Goal: Transaction & Acquisition: Register for event/course

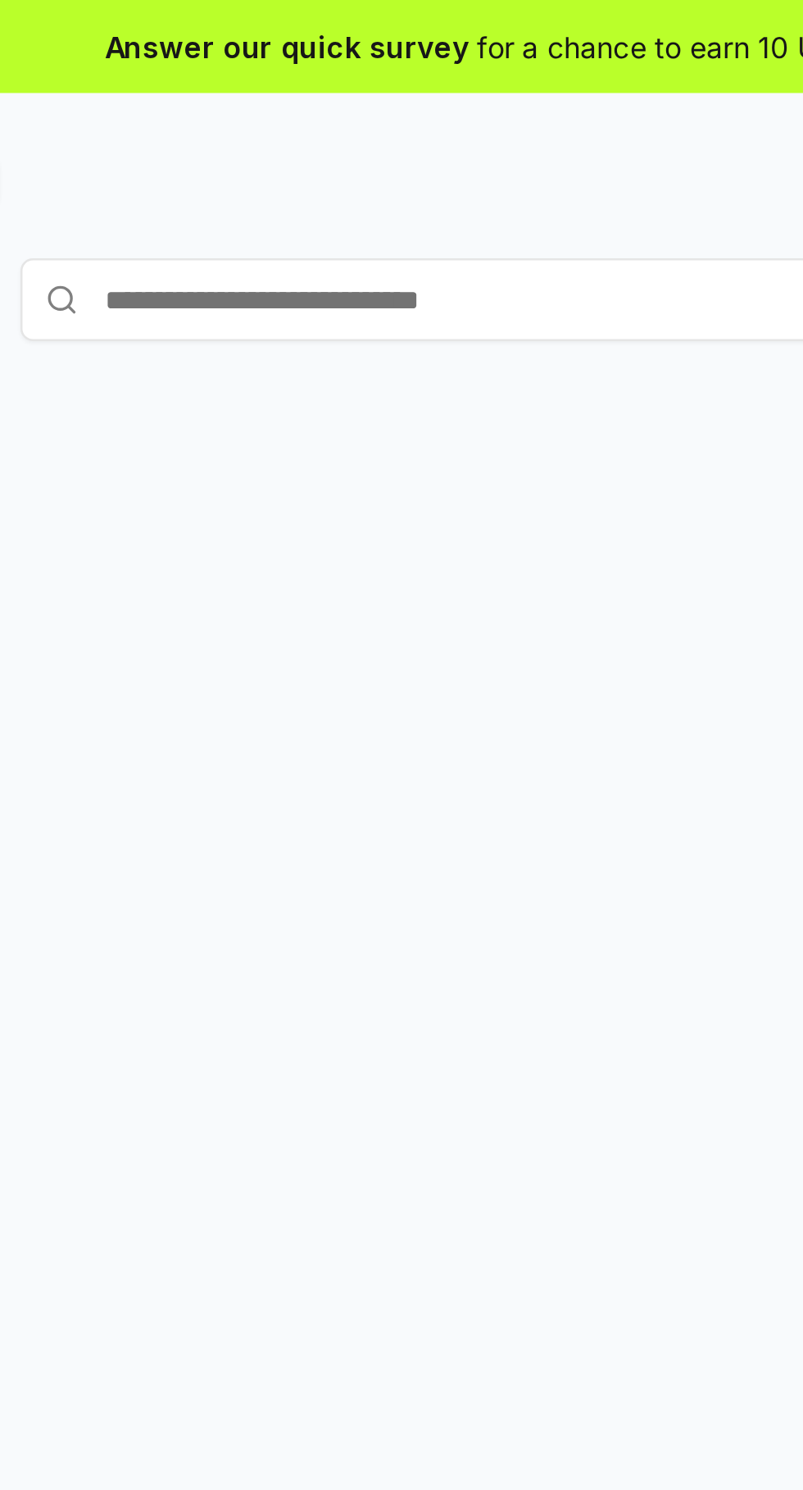
click at [308, 113] on input "text" at bounding box center [402, 118] width 410 height 33
click at [429, 246] on div "Sign in with your email Enter your email address and we’ll send a magic link to…" at bounding box center [402, 873] width 764 height 1411
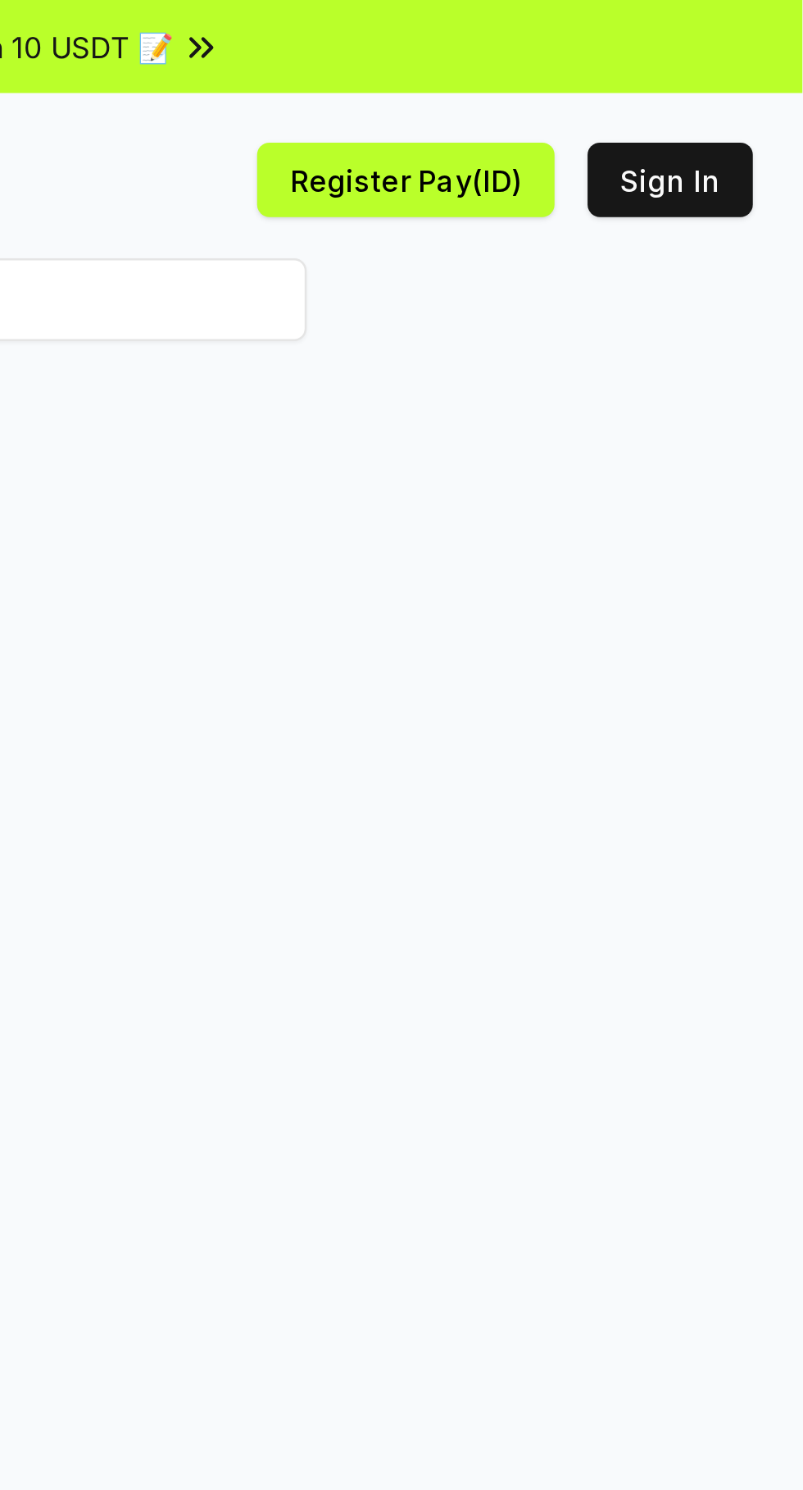
click at [665, 73] on button "Register Pay(ID)" at bounding box center [646, 72] width 118 height 30
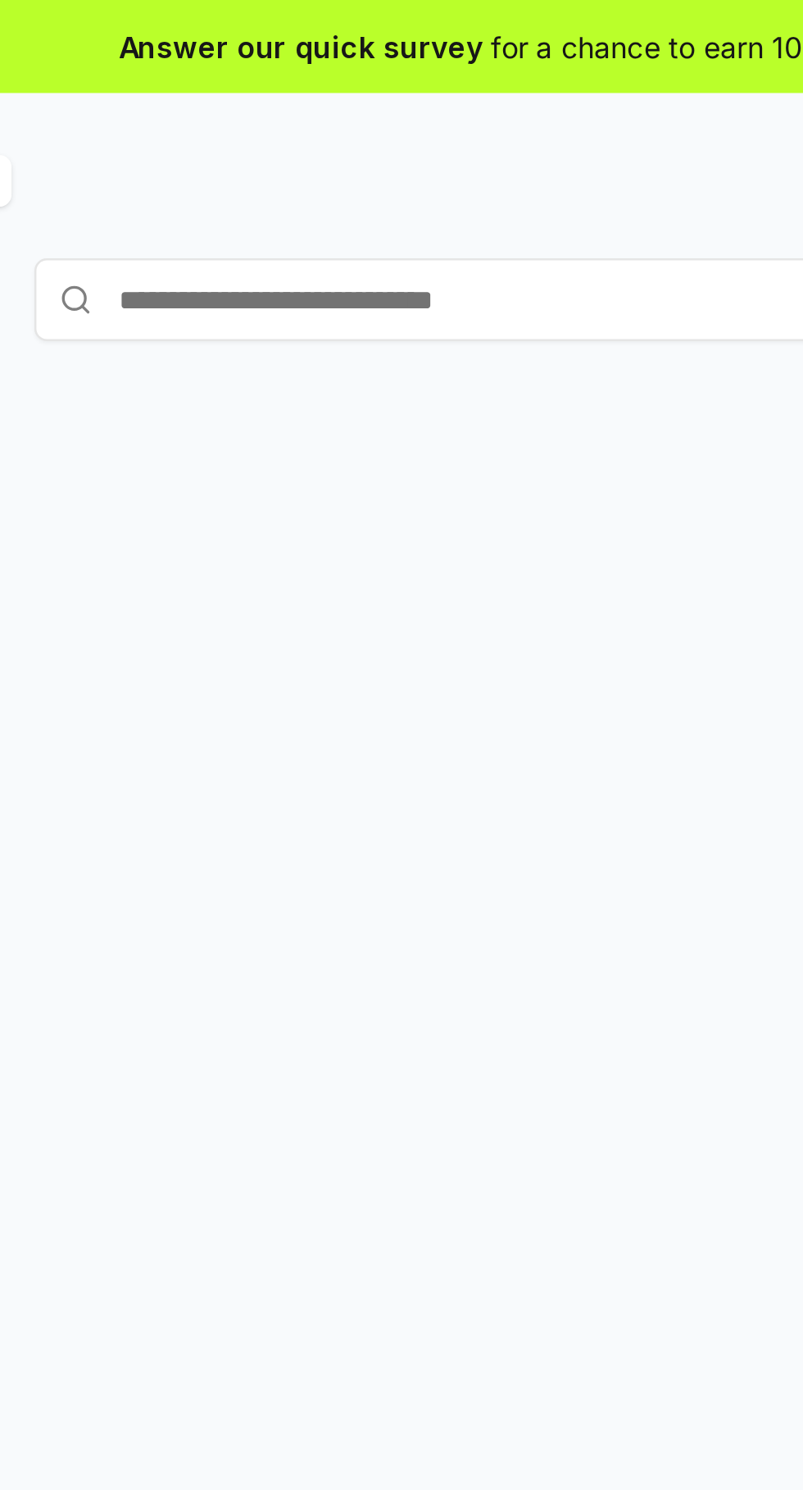
click at [303, 121] on input "text" at bounding box center [402, 118] width 410 height 33
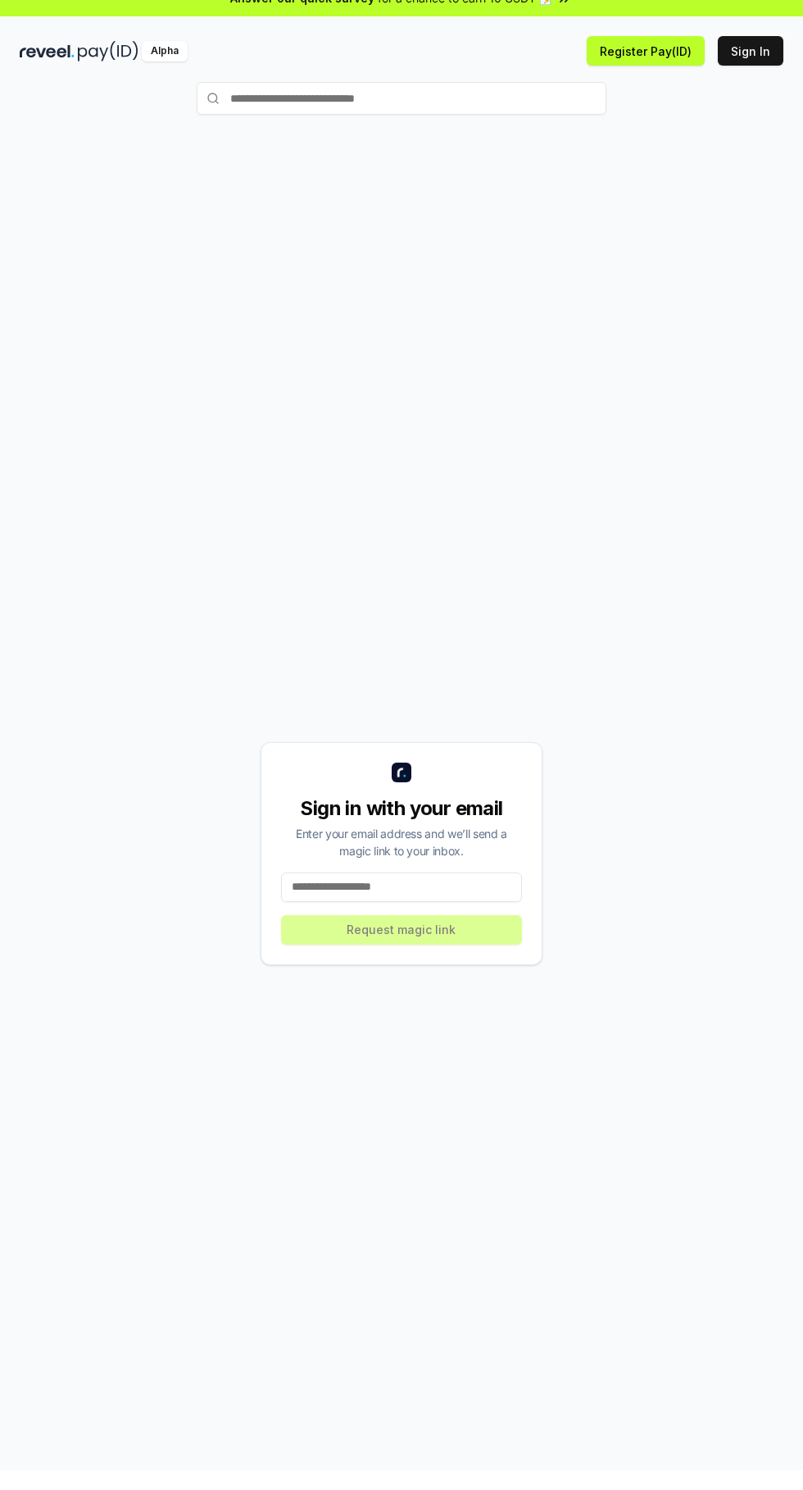
type input "****"
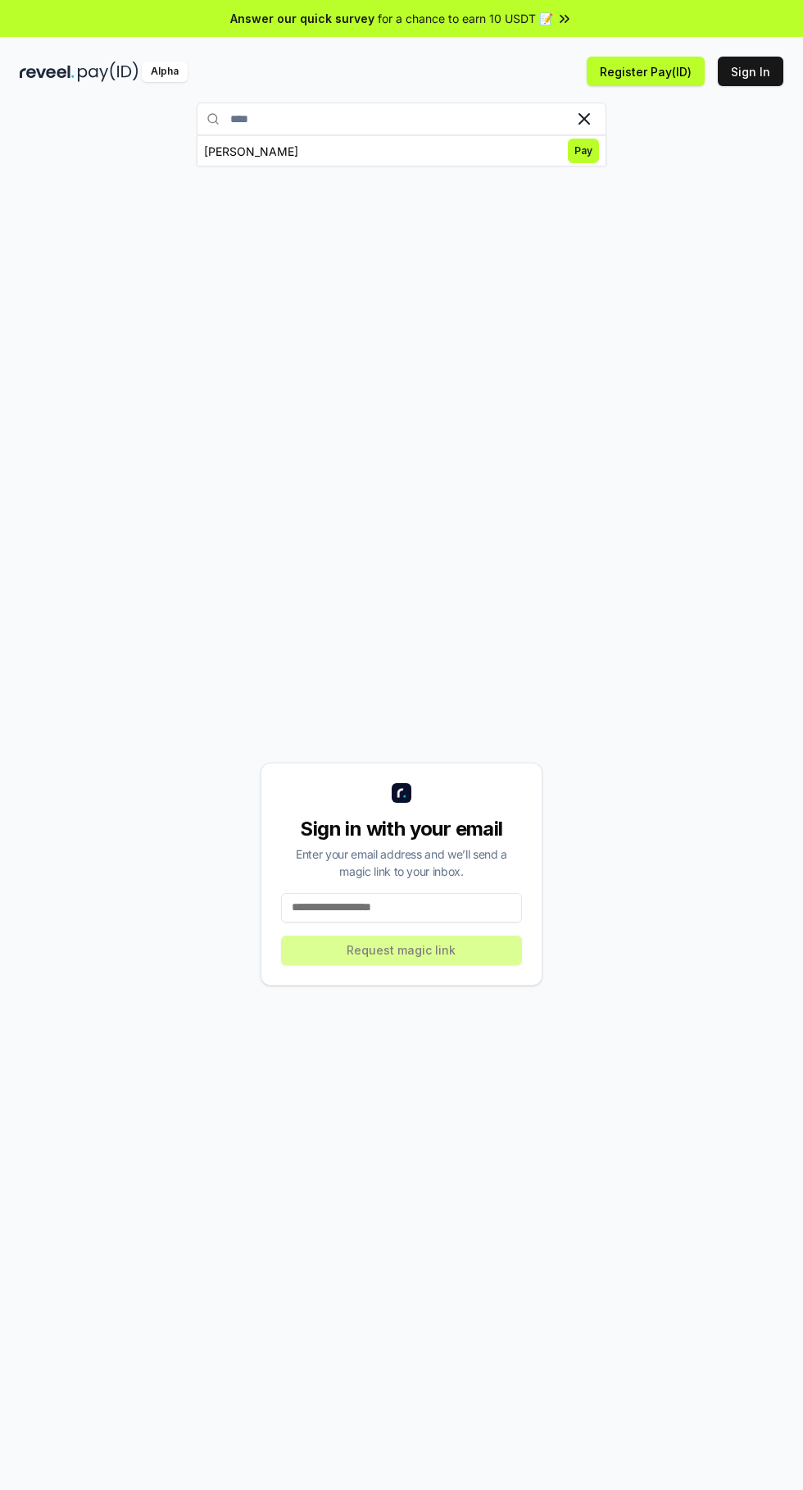
click at [584, 150] on span "Pay" at bounding box center [583, 151] width 31 height 25
click at [633, 63] on button "Register Pay(ID)" at bounding box center [646, 72] width 118 height 30
click at [657, 71] on button "Register Pay(ID)" at bounding box center [646, 72] width 118 height 30
click at [375, 72] on div "Alpha" at bounding box center [211, 71] width 382 height 20
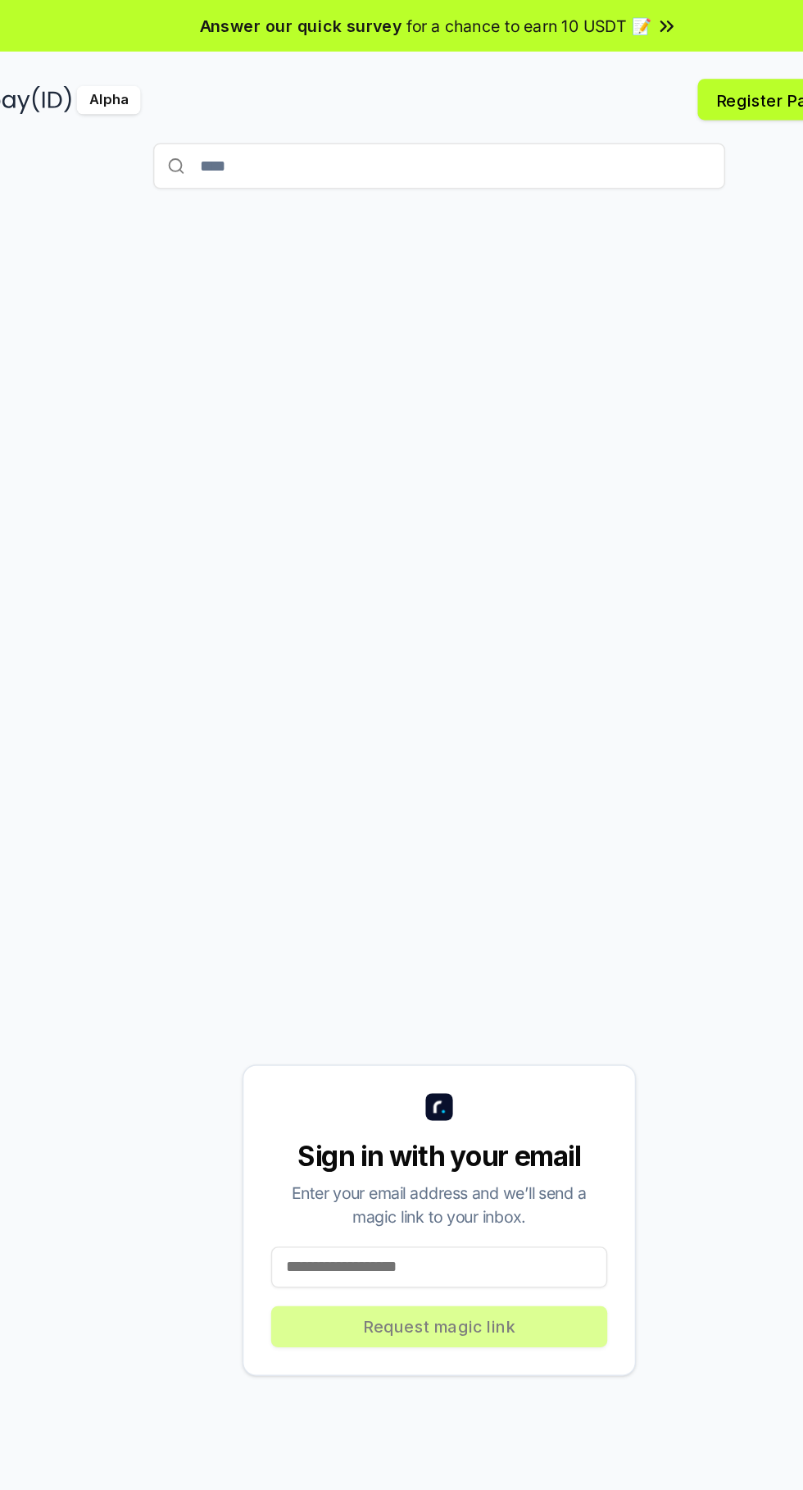
click at [559, 18] on icon at bounding box center [565, 19] width 16 height 16
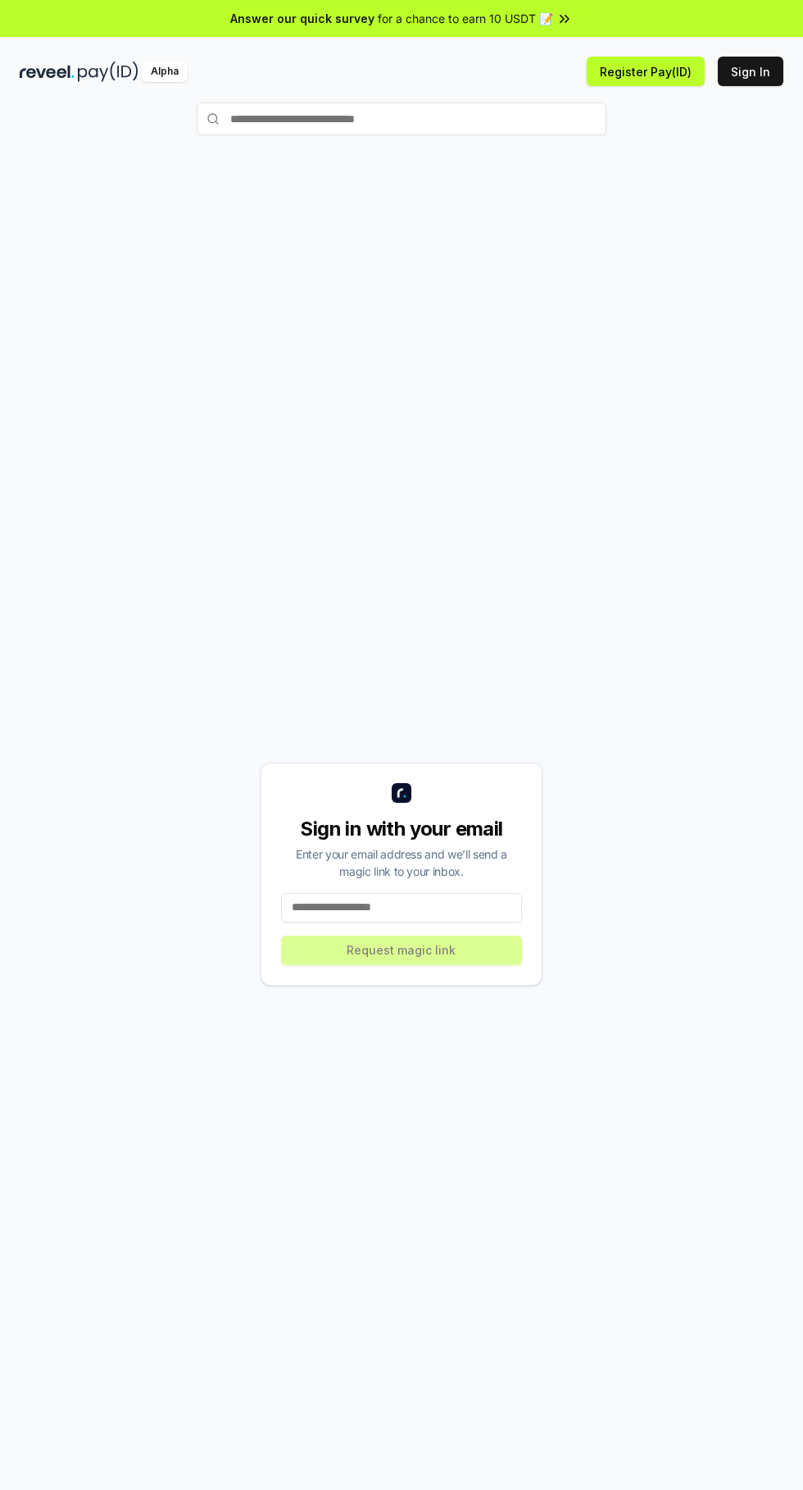
click at [162, 71] on div "Alpha" at bounding box center [165, 71] width 46 height 20
click at [635, 66] on button "Register Pay(ID)" at bounding box center [646, 72] width 118 height 30
click at [638, 71] on button "Register Pay(ID)" at bounding box center [646, 72] width 118 height 30
click at [708, 1441] on div "Connect your wallet to Register a Pay(ID)" at bounding box center [627, 1443] width 220 height 16
click at [500, 1445] on icon "Notifications alt+T" at bounding box center [503, 1442] width 13 height 13
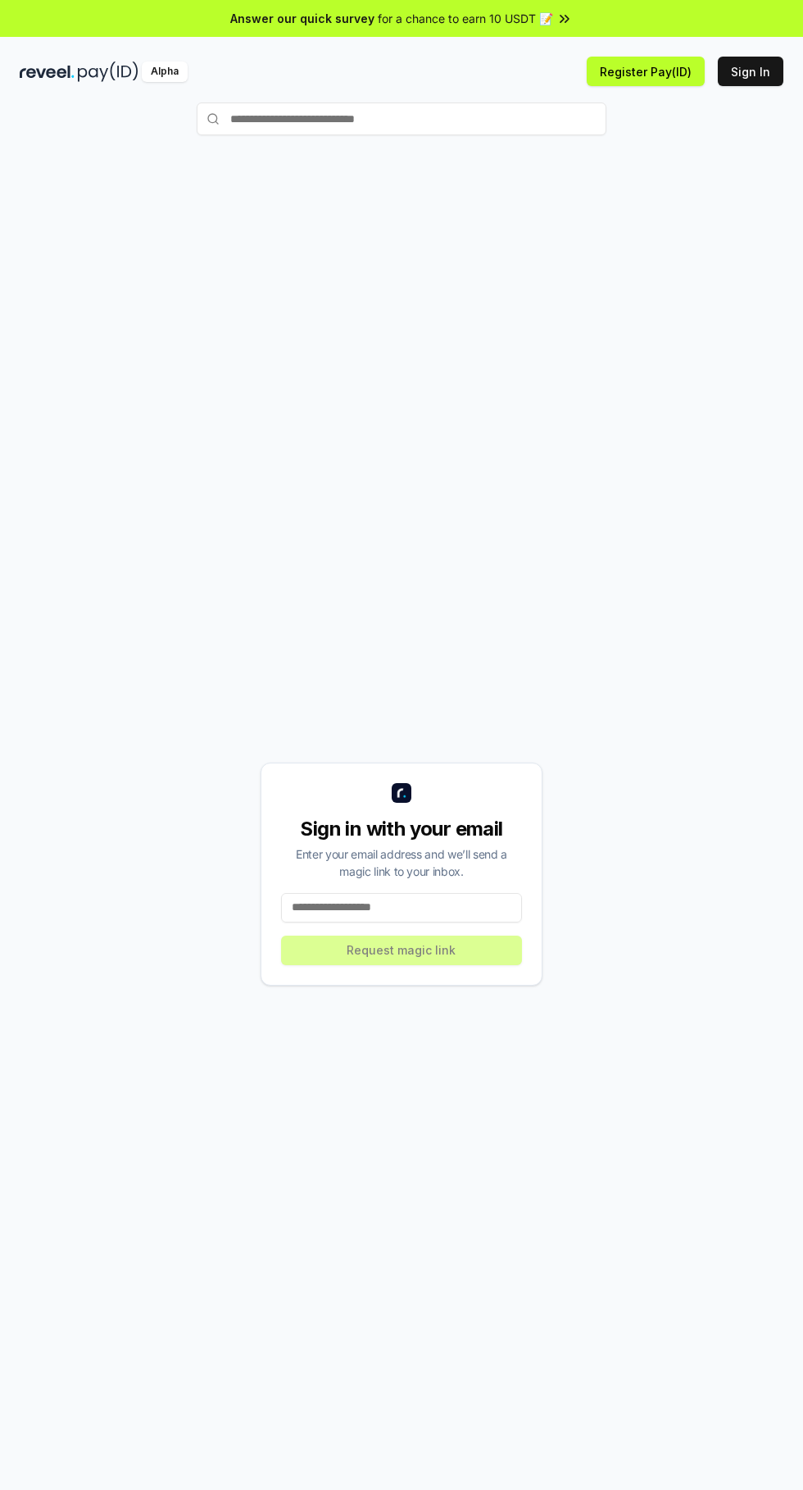
click at [712, 1433] on div "Sign in with your email Enter your email address and we’ll send a magic link to…" at bounding box center [402, 873] width 764 height 1411
